Goal: Transaction & Acquisition: Purchase product/service

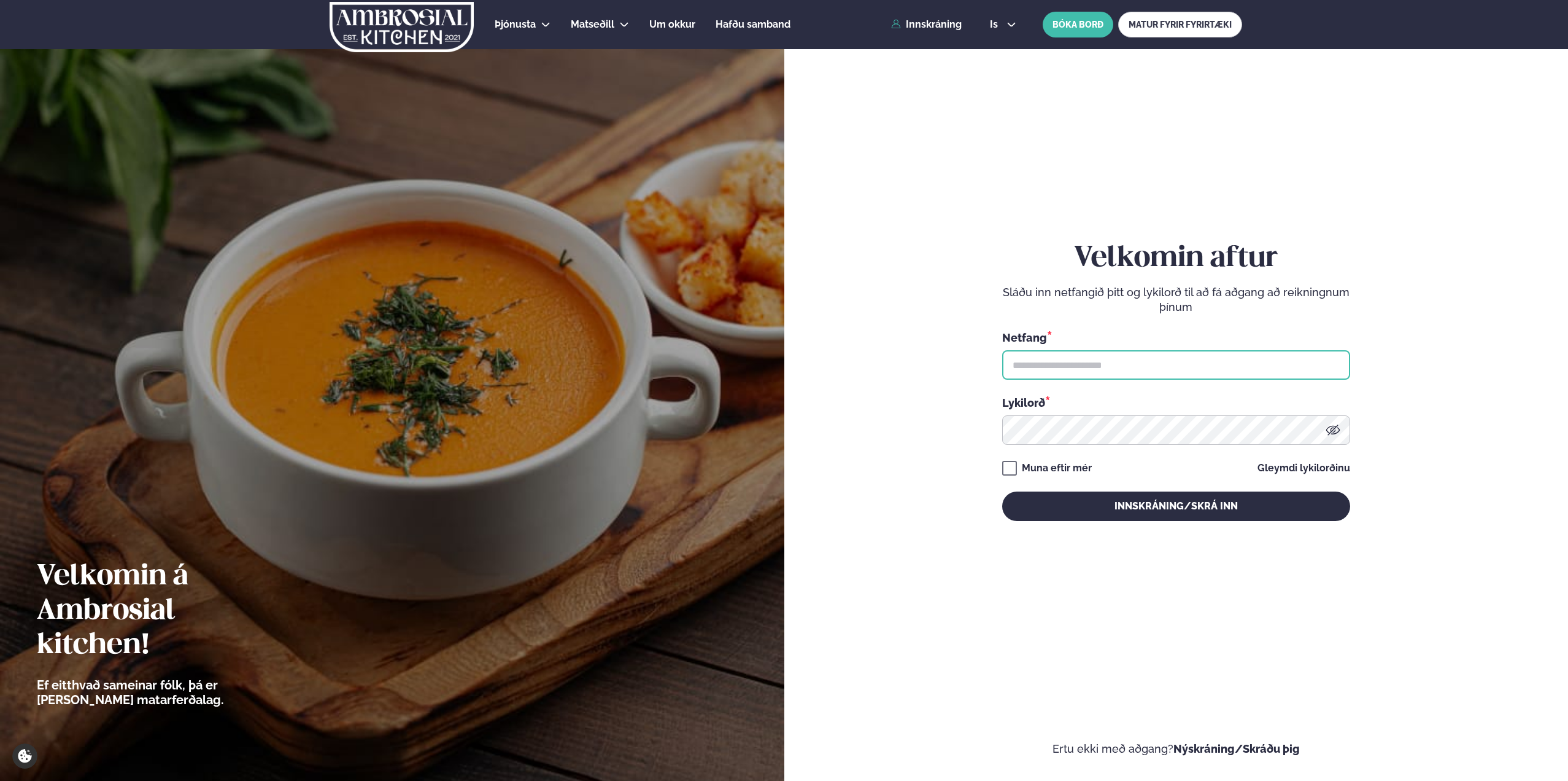
click at [1087, 368] on input "text" at bounding box center [1176, 365] width 348 height 30
type input "**********"
click at [1002, 492] on button "Innskráning/Skrá inn" at bounding box center [1176, 506] width 348 height 30
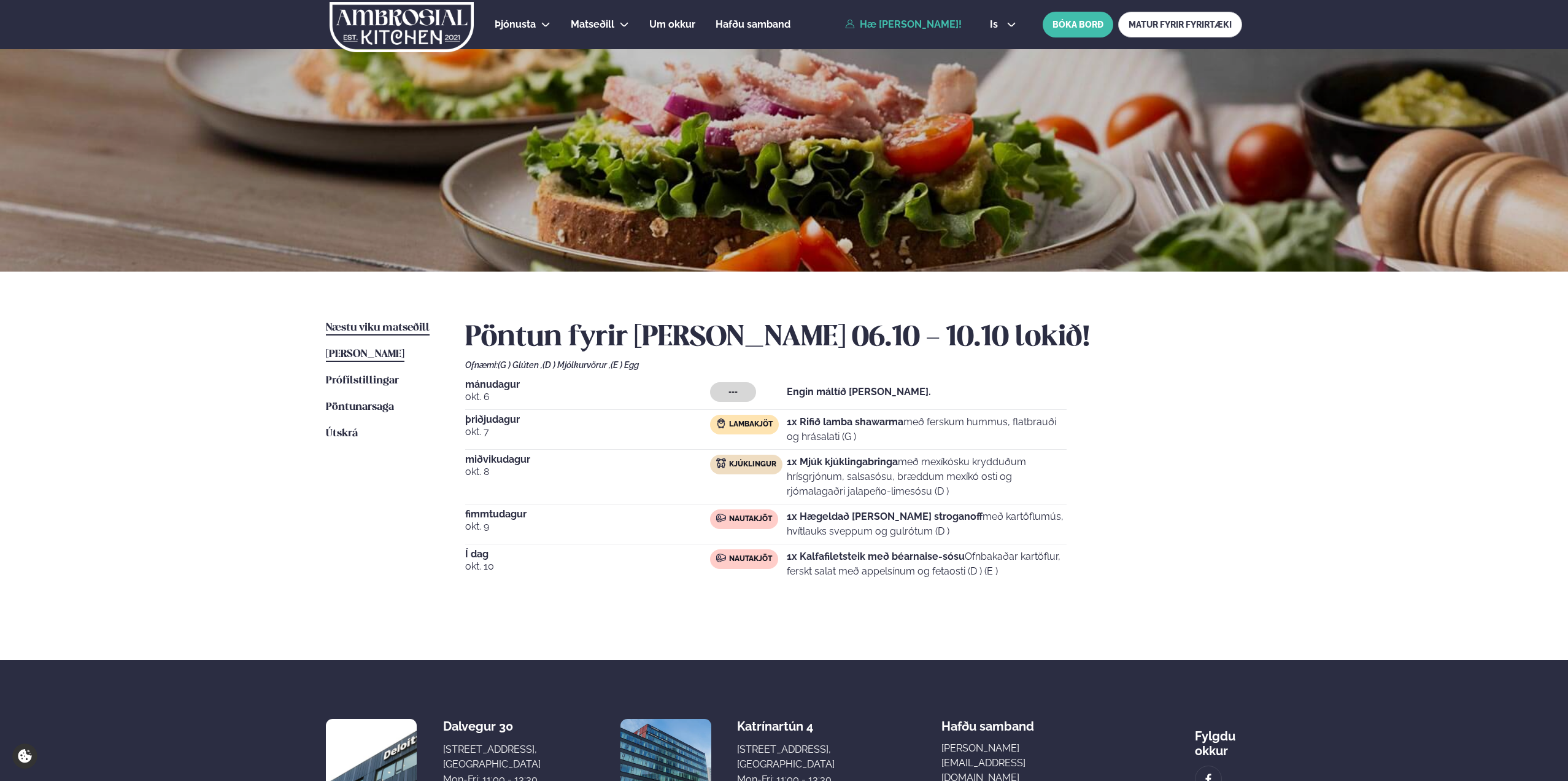
click at [358, 329] on span "Næstu viku matseðill" at bounding box center [377, 327] width 103 height 10
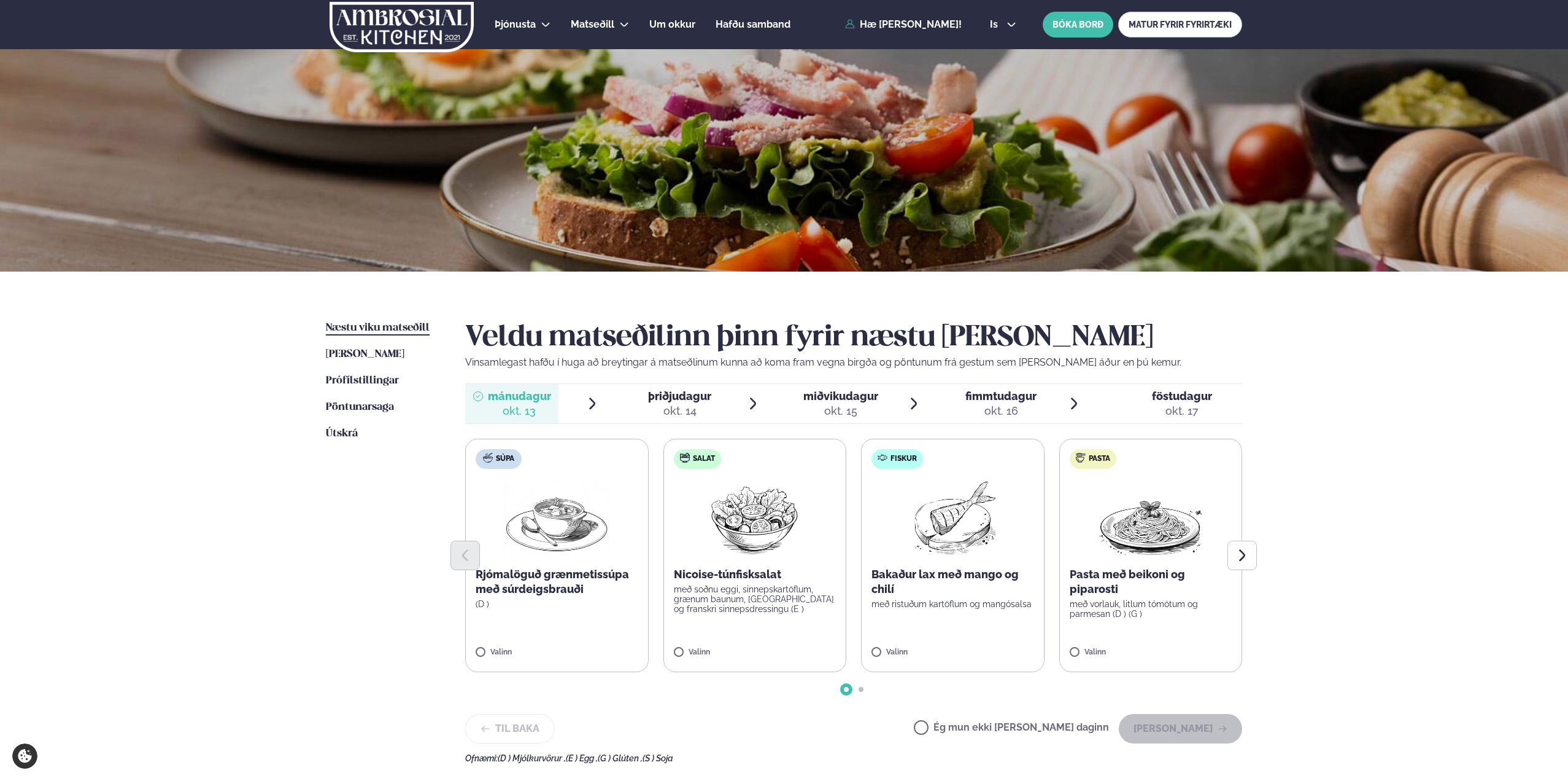
click at [931, 527] on img at bounding box center [953, 517] width 109 height 79
click at [1178, 726] on button "[PERSON_NAME]" at bounding box center [1180, 729] width 124 height 30
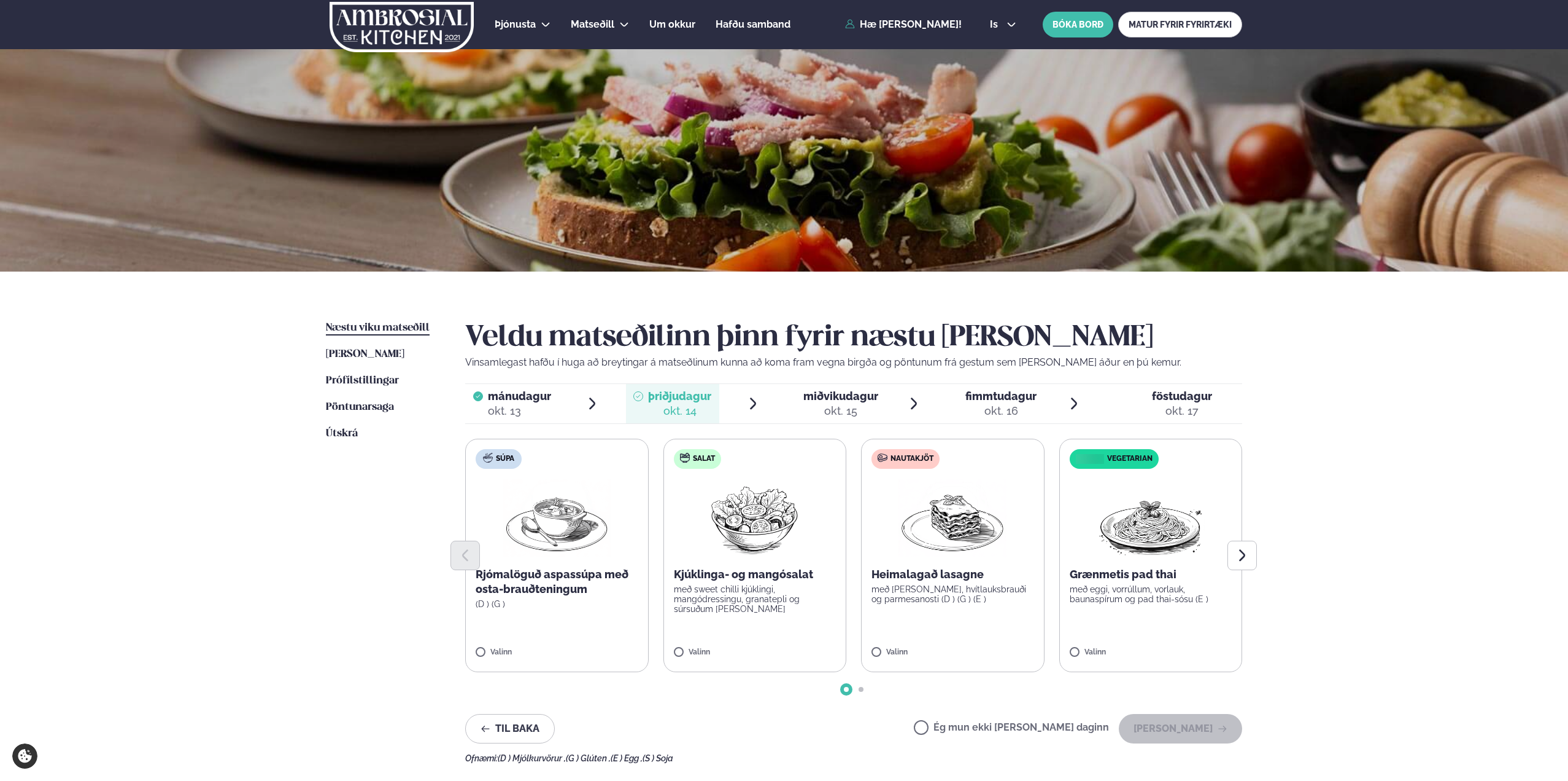
click at [952, 522] on img at bounding box center [952, 517] width 108 height 79
click at [1172, 730] on button "[PERSON_NAME]" at bounding box center [1180, 729] width 124 height 30
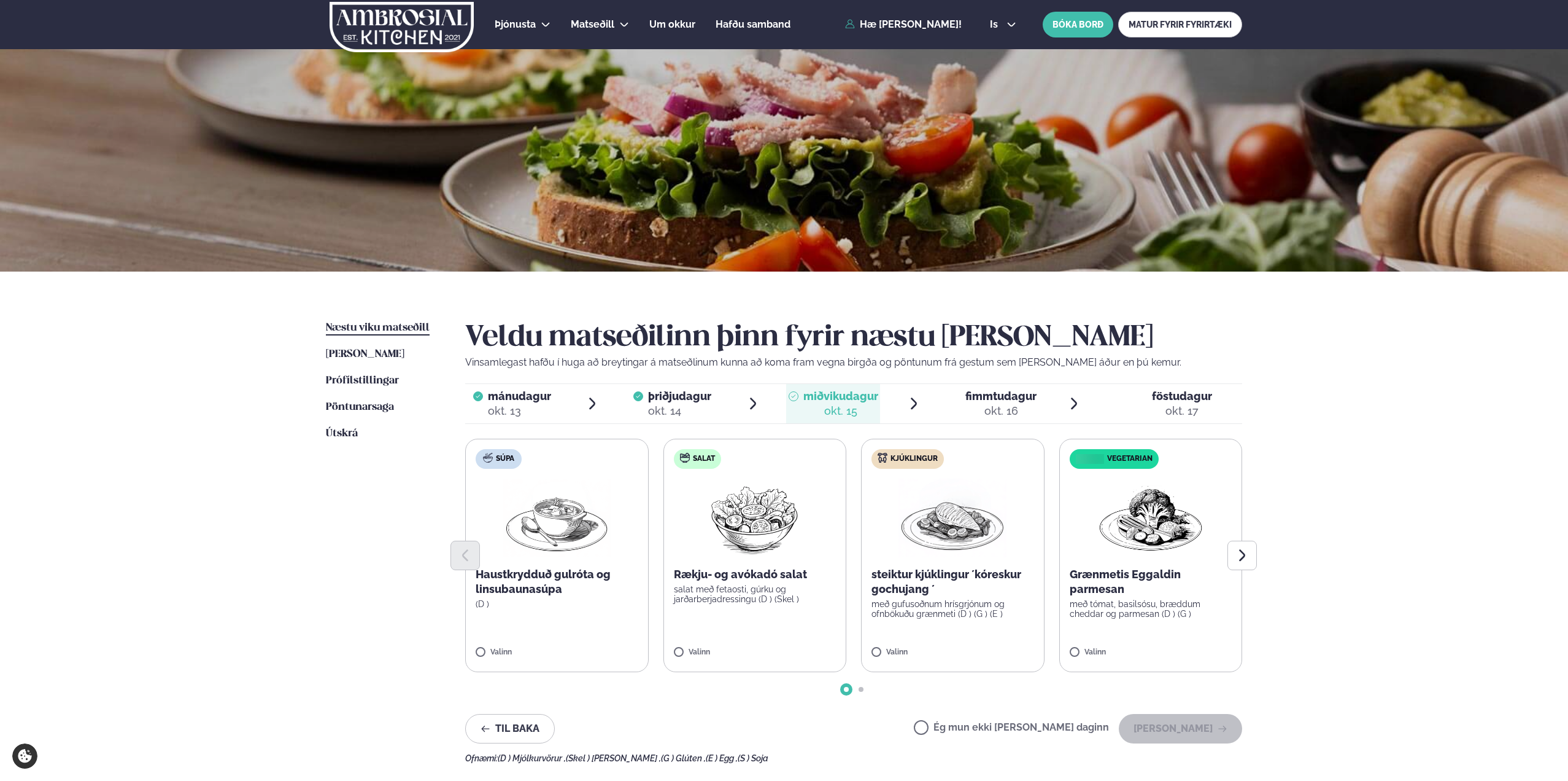
click at [925, 572] on p "steiktur kjúklingur ´kóreskur gochujang ´" at bounding box center [952, 582] width 162 height 30
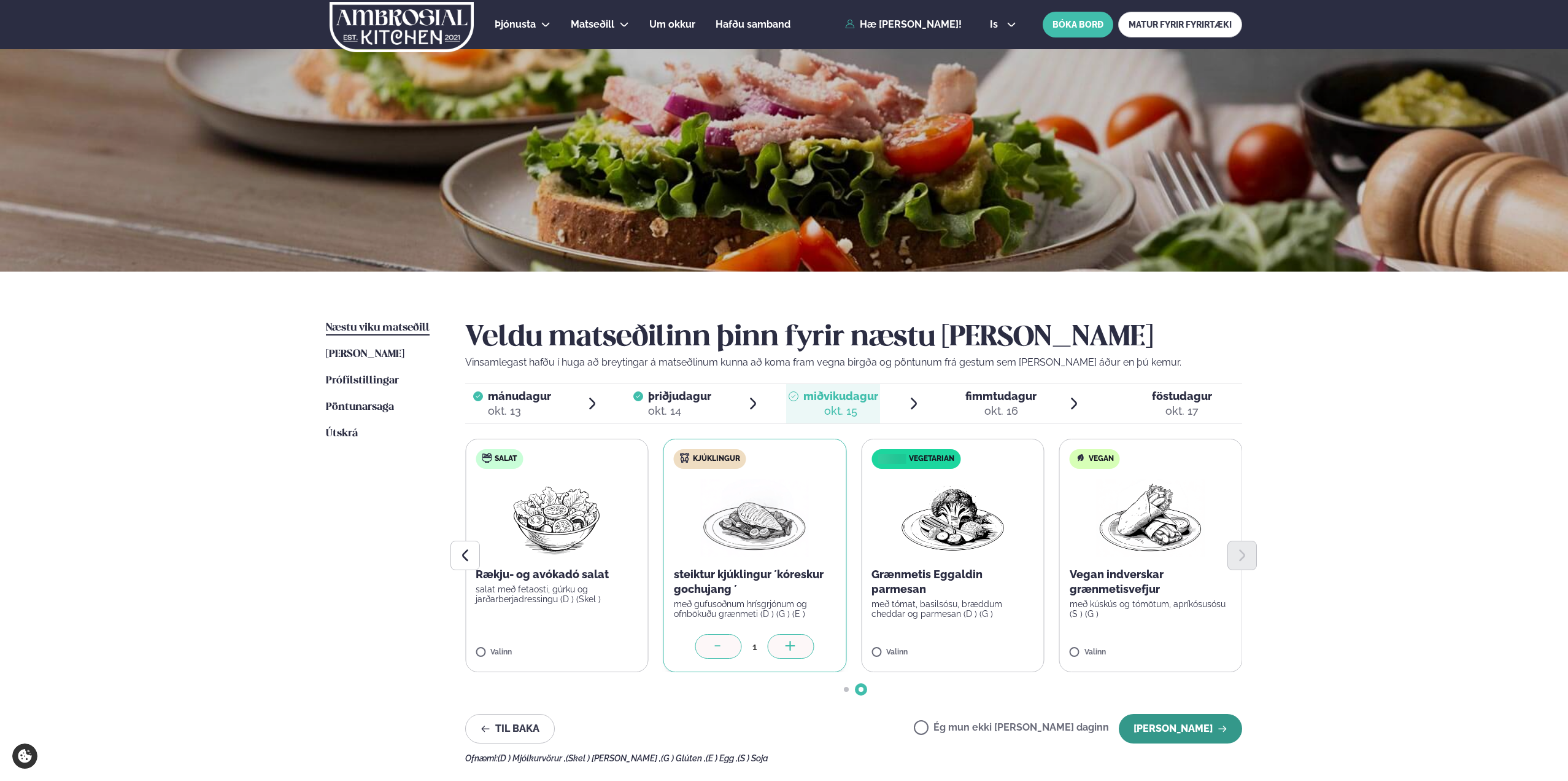
click at [1185, 726] on button "[PERSON_NAME]" at bounding box center [1180, 729] width 124 height 30
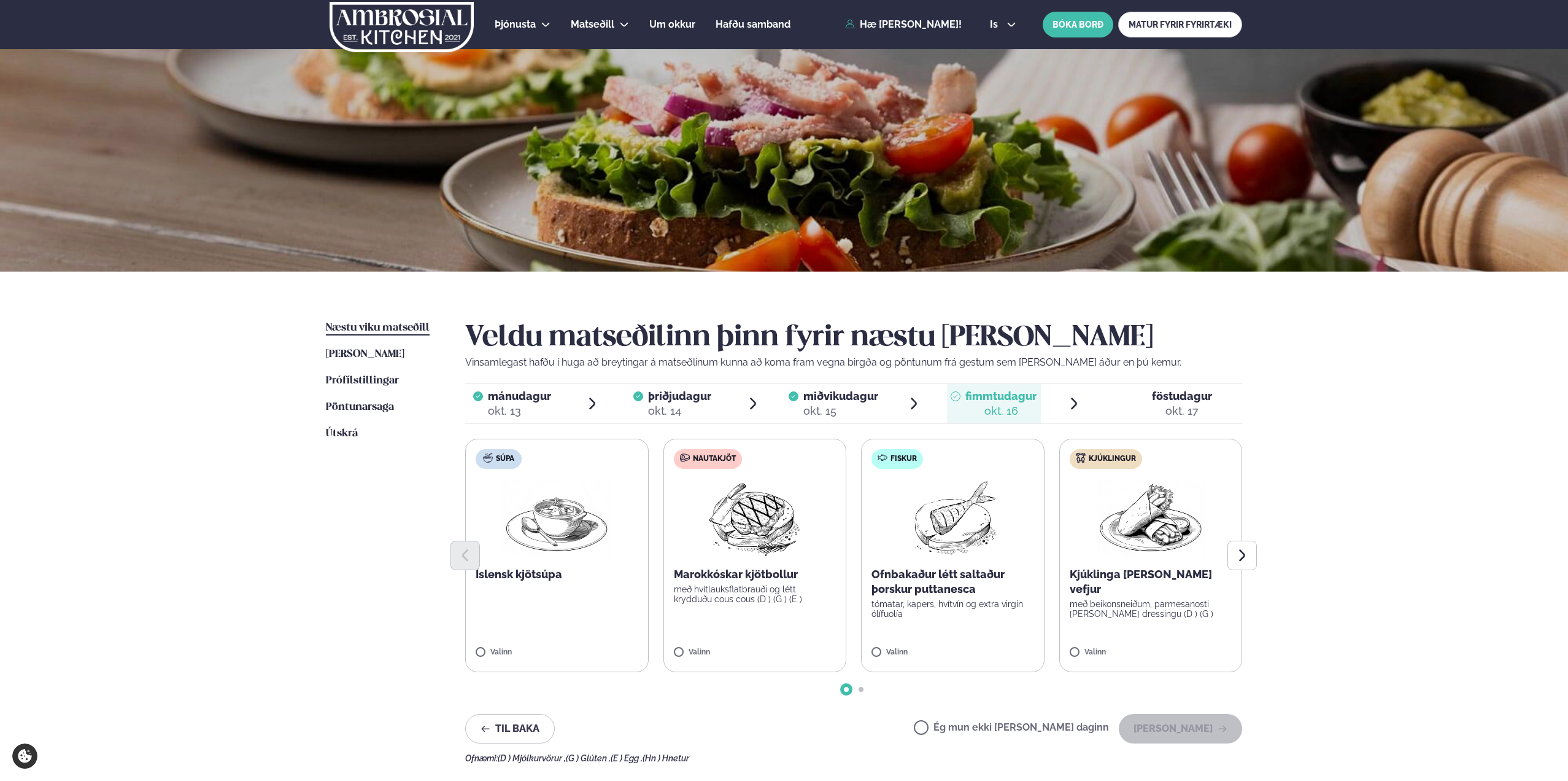
click at [952, 524] on img at bounding box center [953, 517] width 109 height 79
click at [930, 605] on p "tómatar, kapers, hvítvín og extra virgin ólífuolía" at bounding box center [952, 608] width 162 height 19
click at [1205, 726] on button "[PERSON_NAME]" at bounding box center [1180, 729] width 124 height 30
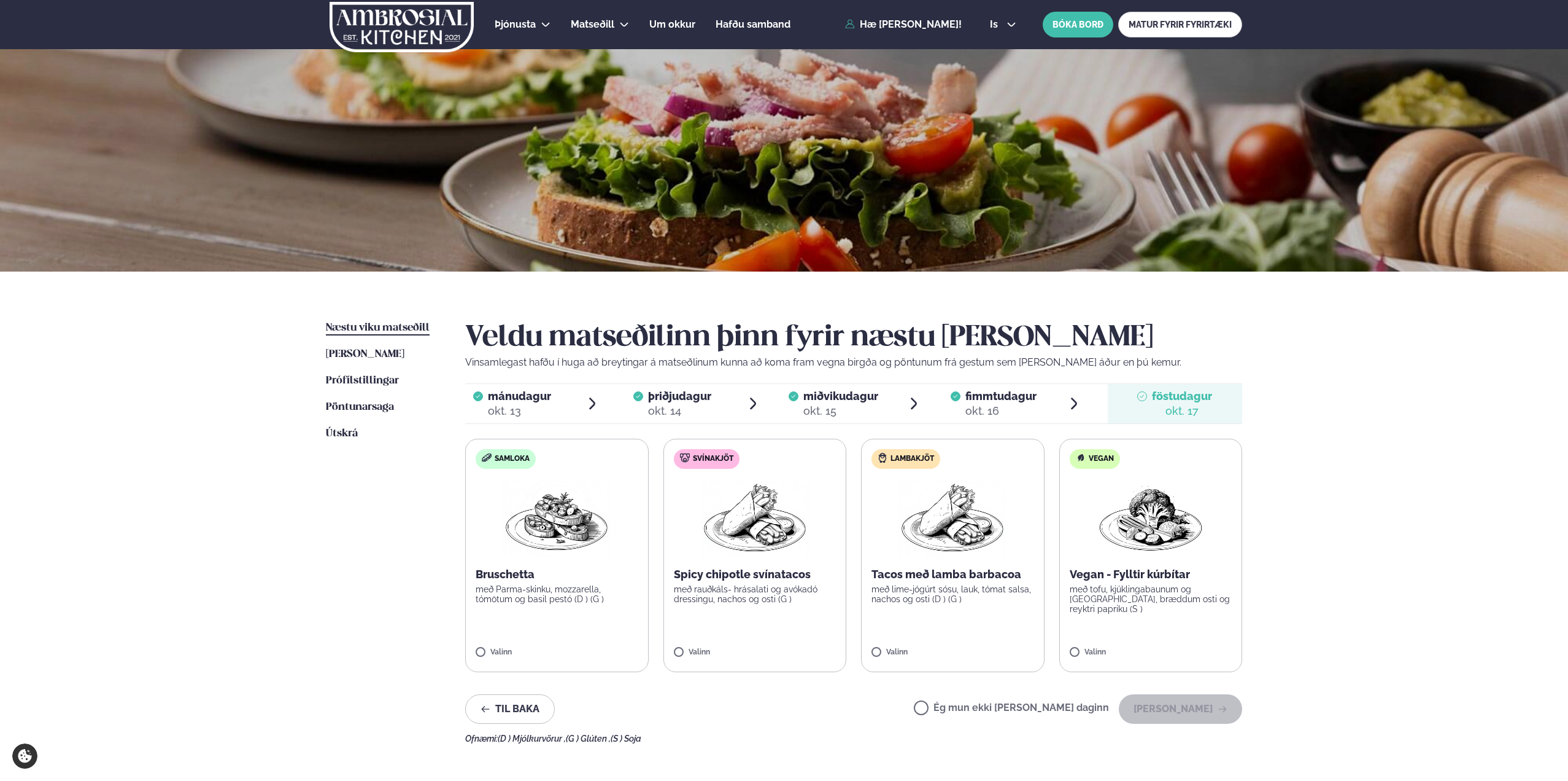
click at [741, 532] on img at bounding box center [755, 517] width 108 height 79
click at [1158, 710] on button "[PERSON_NAME]" at bounding box center [1180, 709] width 124 height 30
